Goal: Task Accomplishment & Management: Use online tool/utility

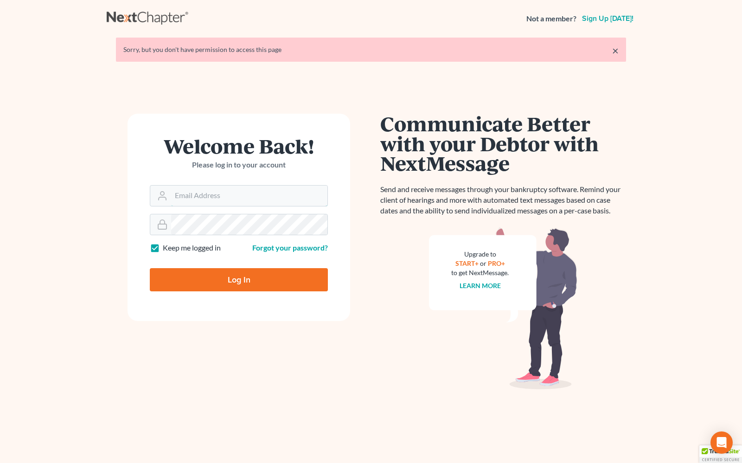
type input "[PERSON_NAME][EMAIL_ADDRESS][DOMAIN_NAME]"
click at [245, 277] on input "Log In" at bounding box center [239, 279] width 178 height 23
type input "Thinking..."
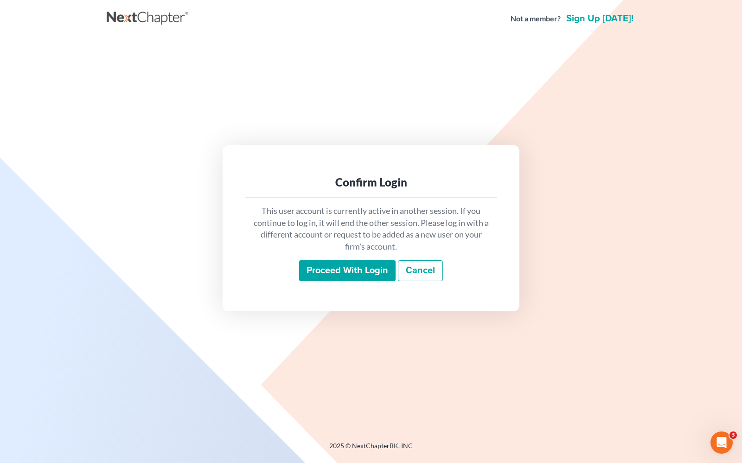
click at [369, 272] on input "Proceed with login" at bounding box center [347, 270] width 97 height 21
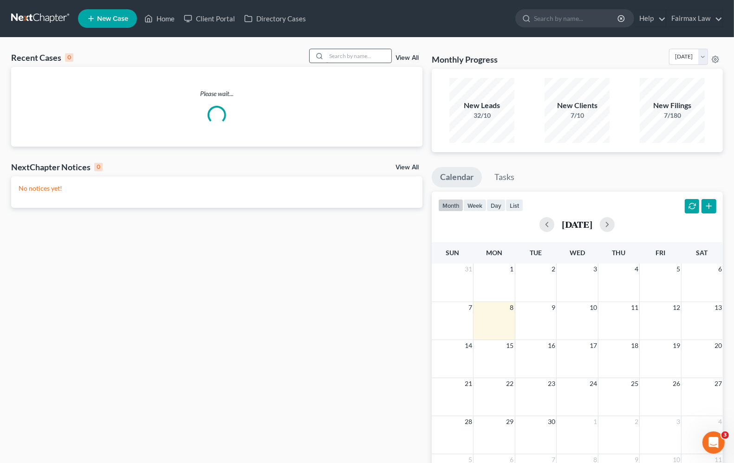
click at [354, 53] on input "search" at bounding box center [358, 55] width 65 height 13
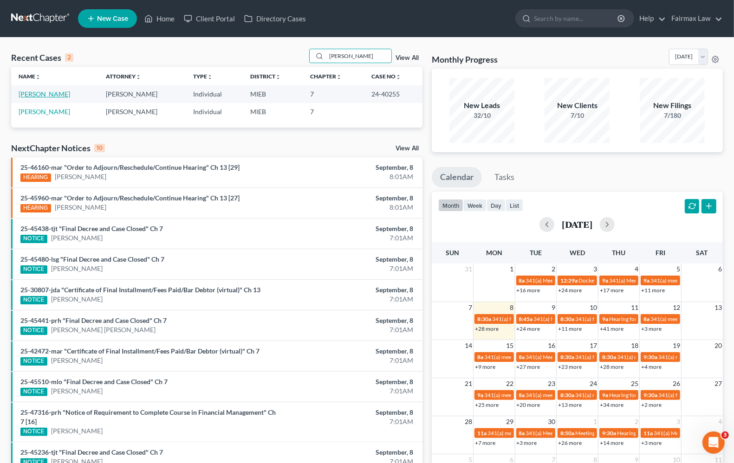
type input "jesse gaines"
